Goal: Find specific page/section

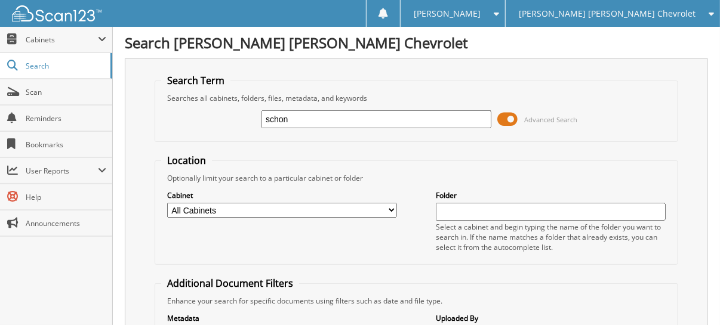
type input "schon"
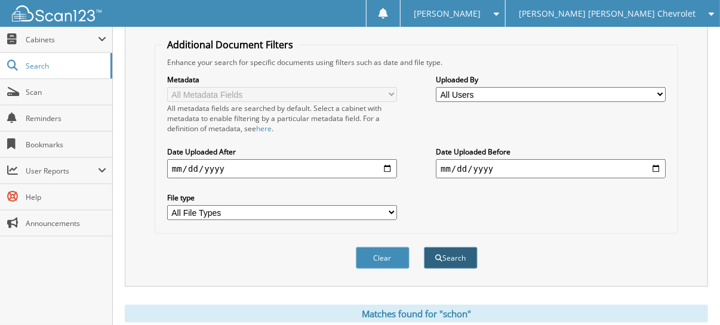
click at [462, 247] on button "Search" at bounding box center [451, 258] width 54 height 22
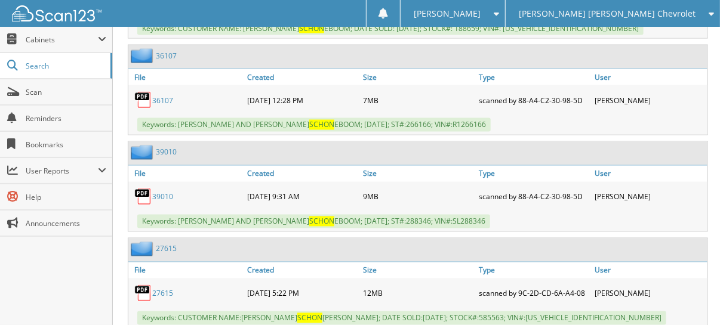
scroll to position [895, 0]
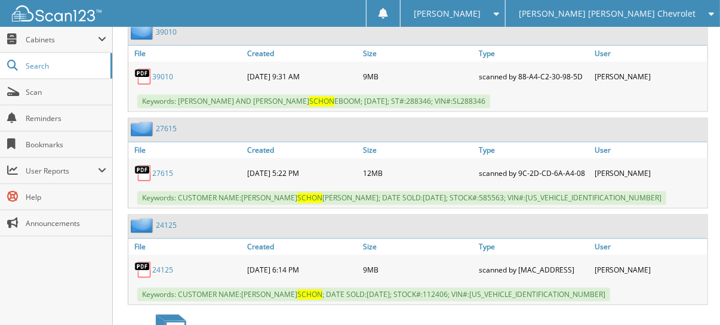
click at [164, 266] on link "24125" at bounding box center [162, 271] width 21 height 10
